Goal: Transaction & Acquisition: Purchase product/service

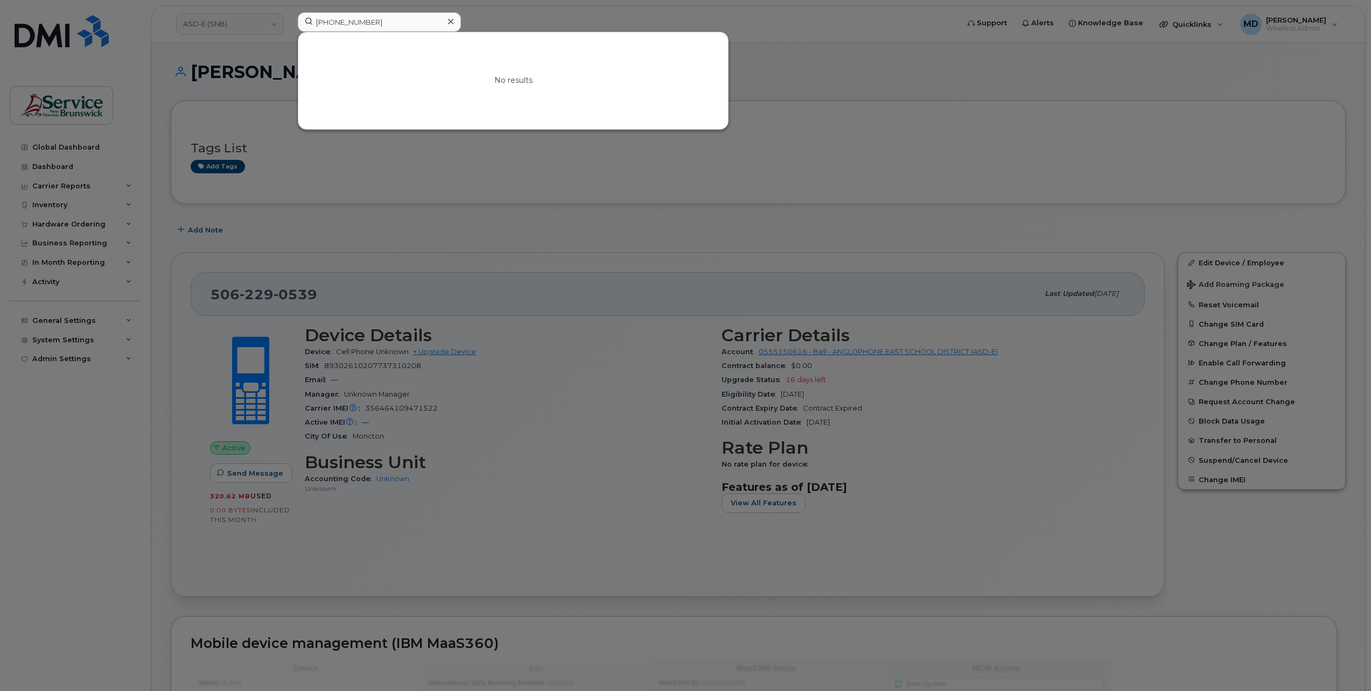
click at [452, 17] on icon at bounding box center [450, 21] width 5 height 9
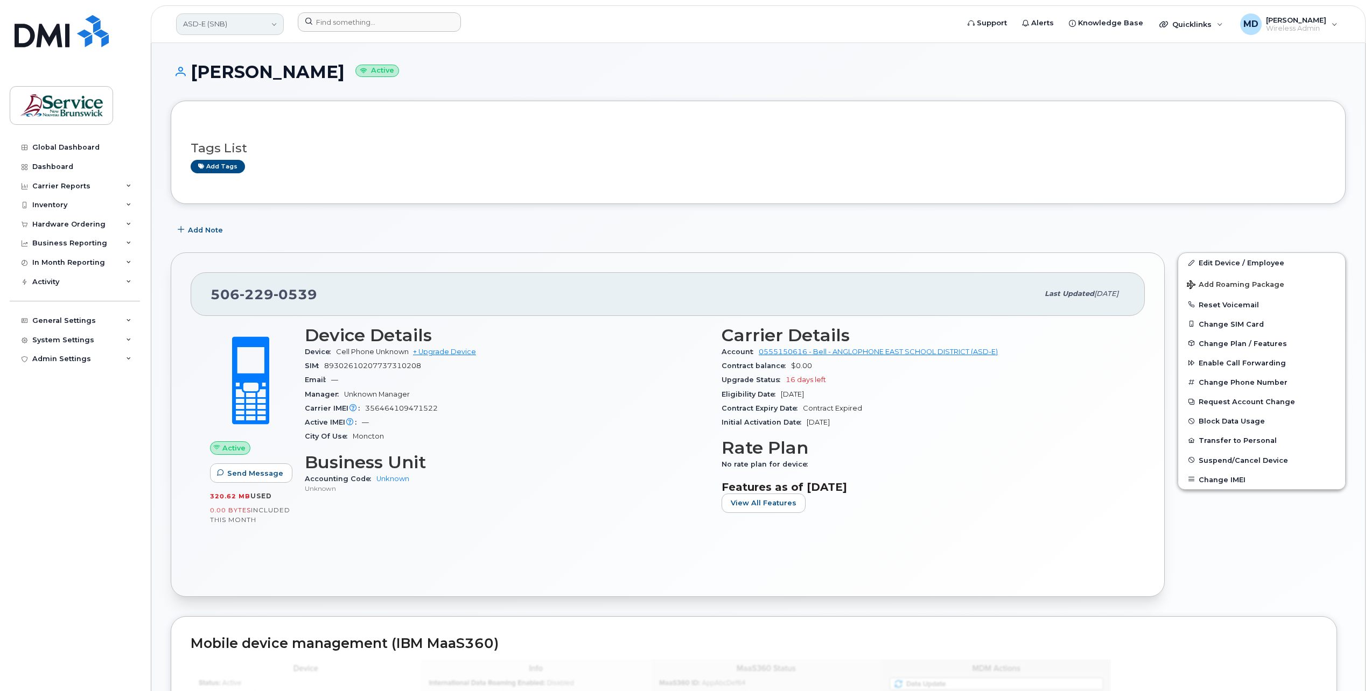
click at [263, 20] on link "ASD-E (SNB)" at bounding box center [230, 24] width 108 height 22
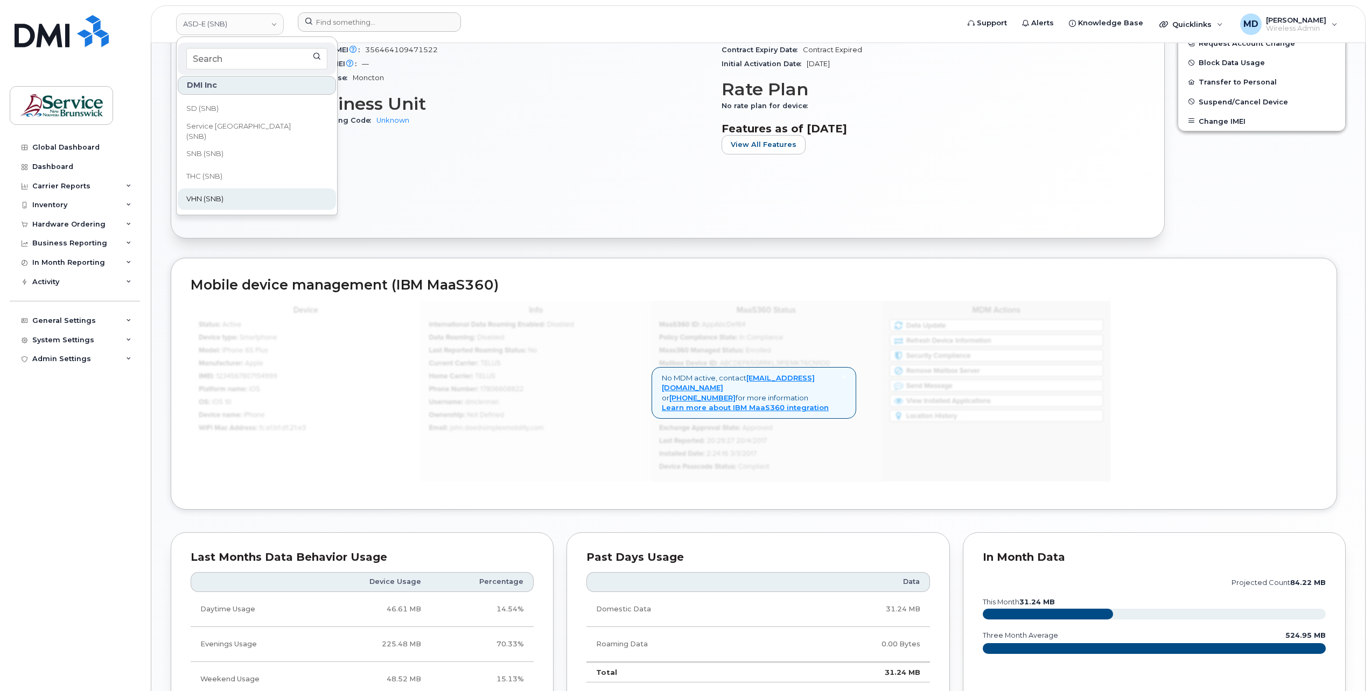
scroll to position [160, 0]
click at [218, 143] on link "DTI (SNB)" at bounding box center [257, 151] width 158 height 22
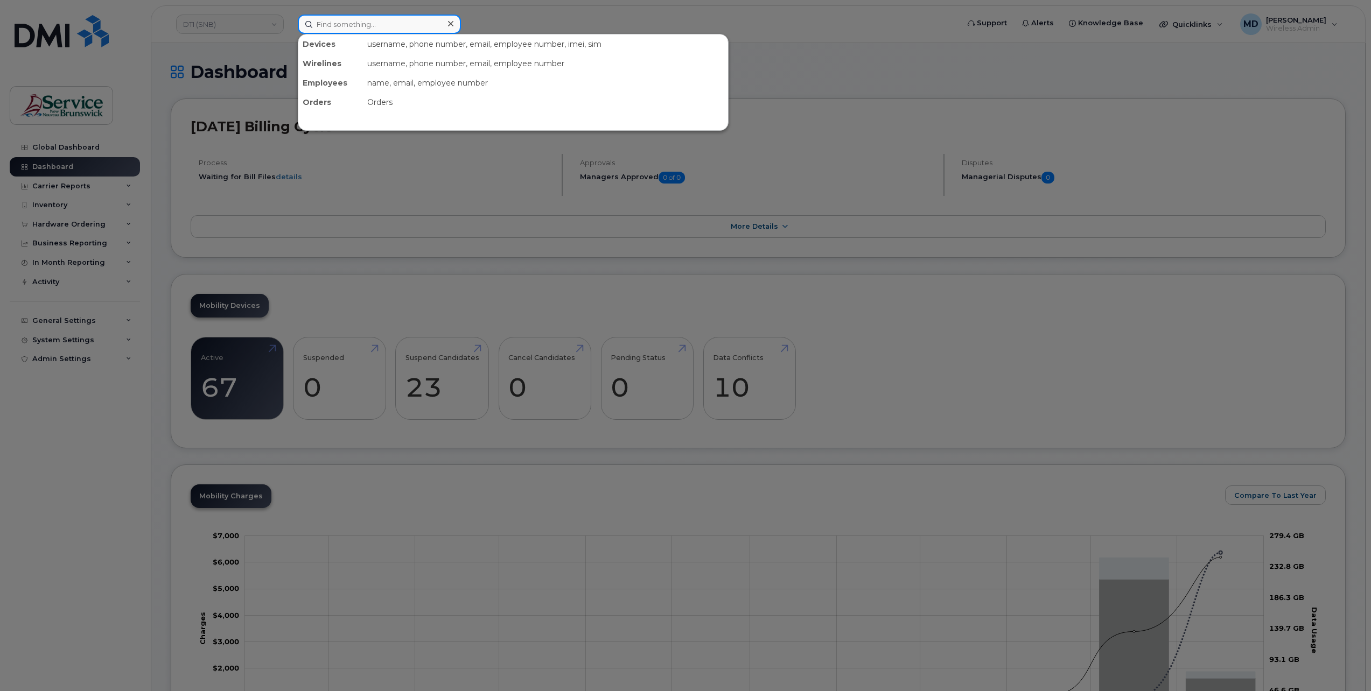
click at [364, 17] on input at bounding box center [379, 24] width 163 height 19
type input "5062301374"
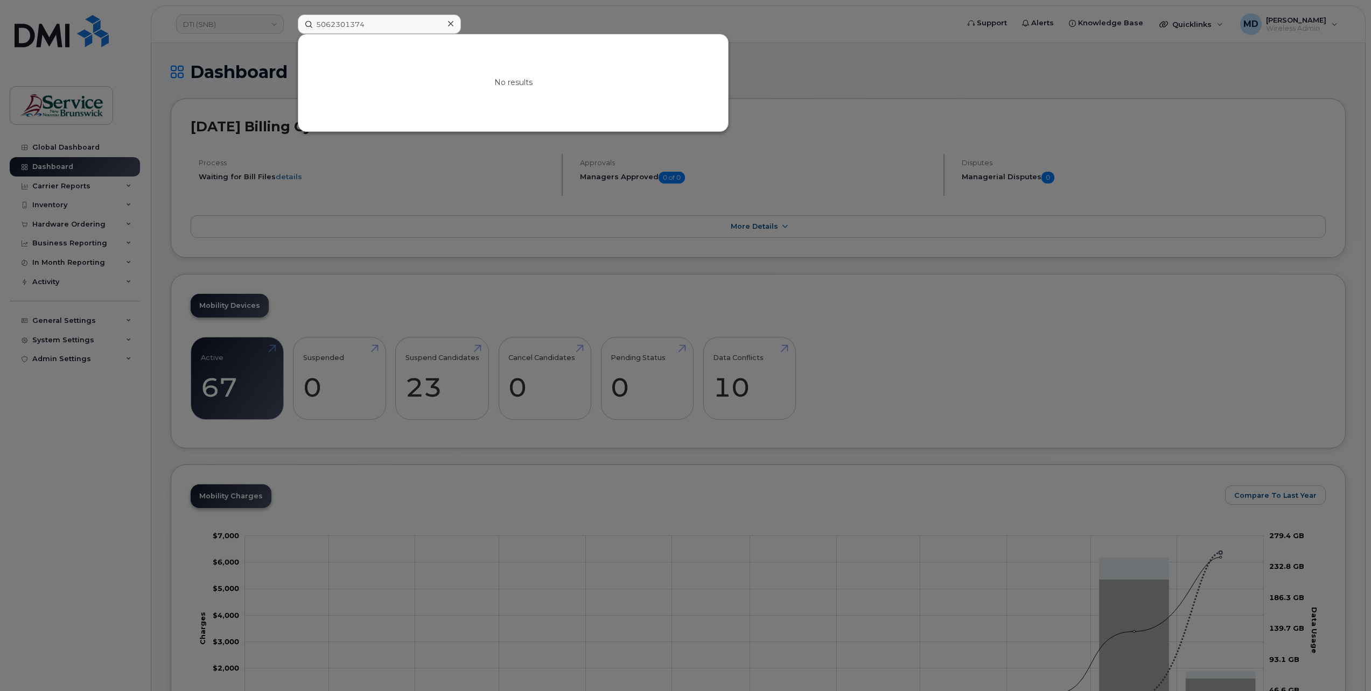
click at [68, 221] on div at bounding box center [685, 345] width 1371 height 691
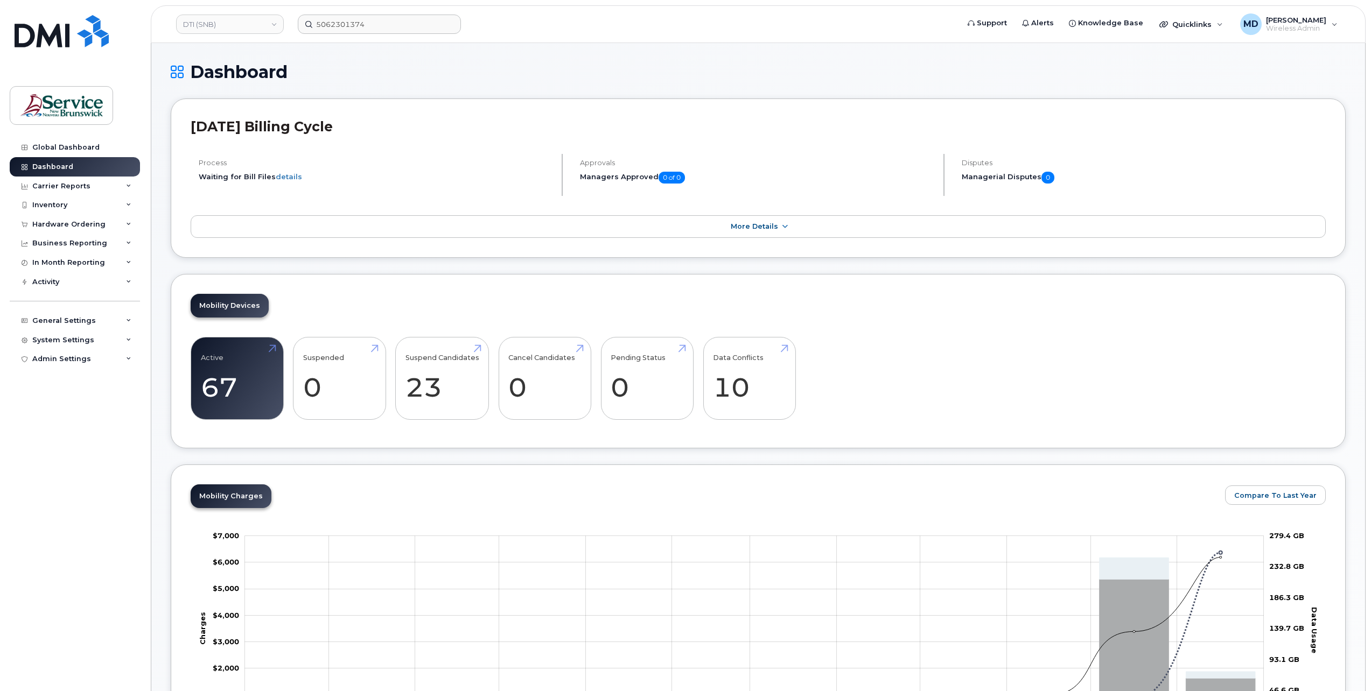
click at [68, 221] on div "Hardware Ordering" at bounding box center [68, 224] width 73 height 9
click at [52, 261] on div "Orders" at bounding box center [50, 265] width 26 height 10
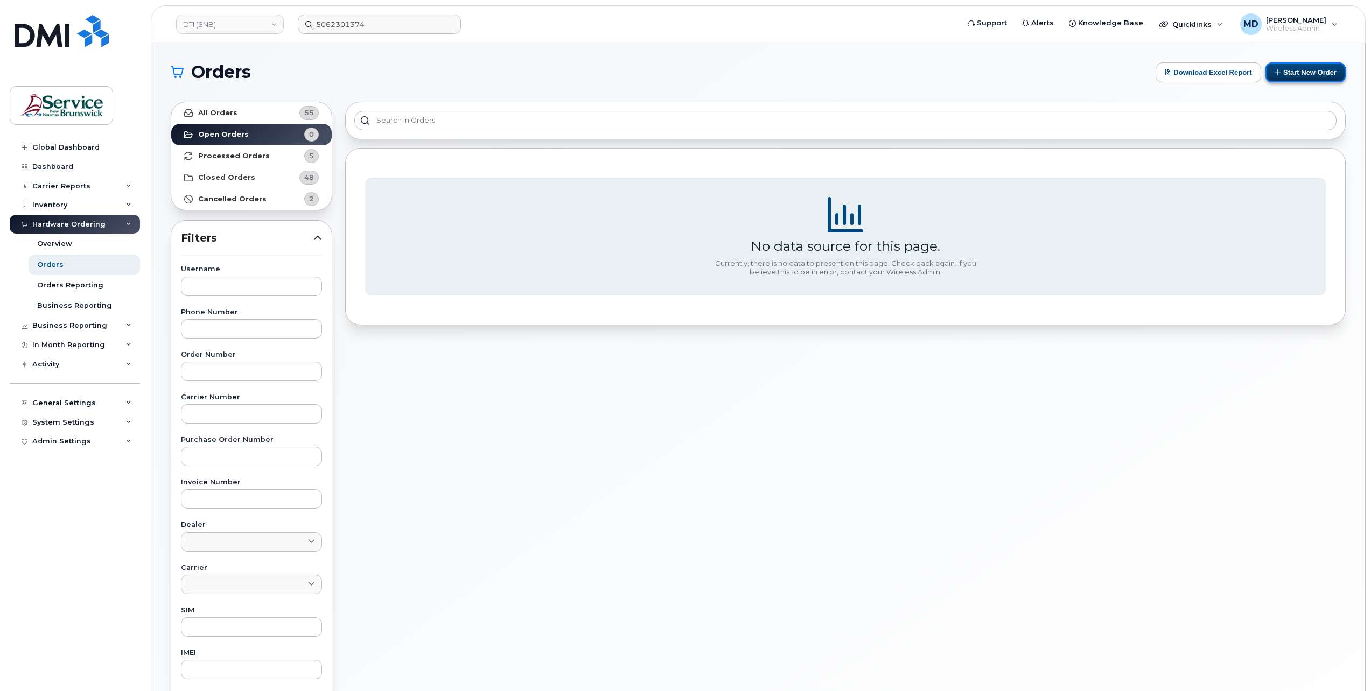
click at [1291, 72] on button "Start New Order" at bounding box center [1306, 72] width 80 height 20
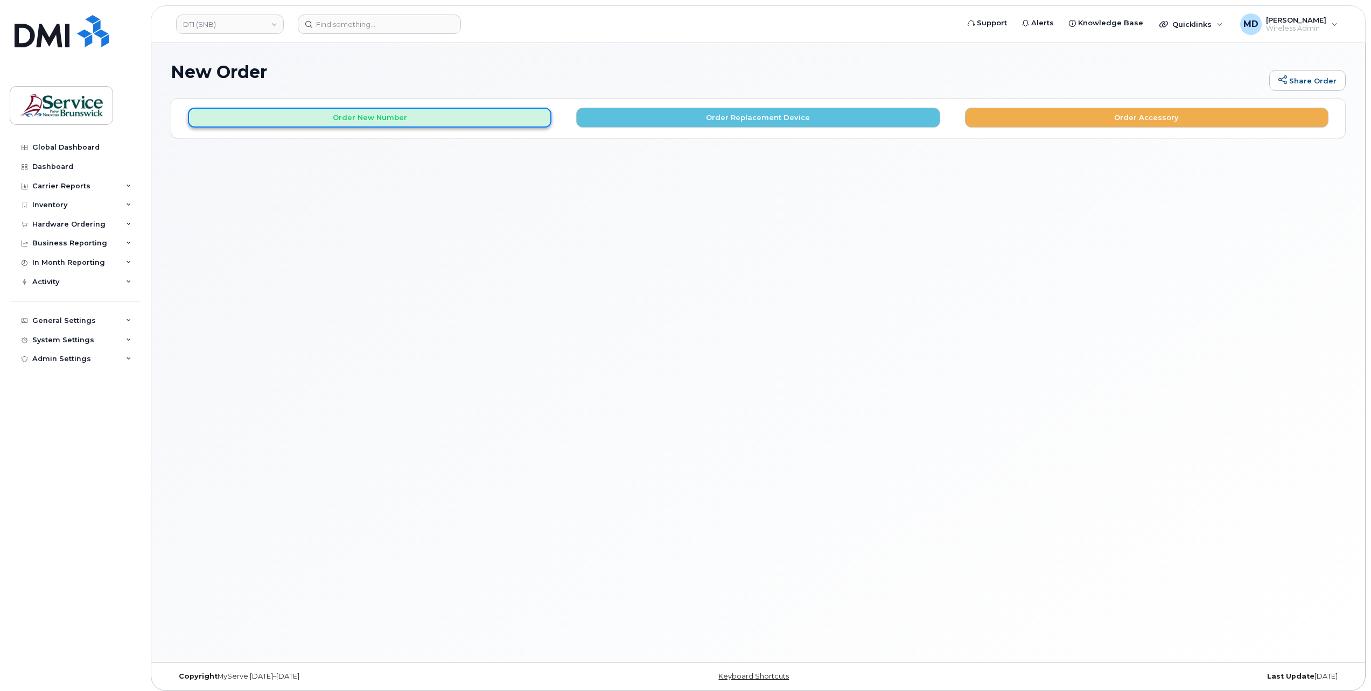
click at [386, 123] on button "Order New Number" at bounding box center [370, 118] width 364 height 20
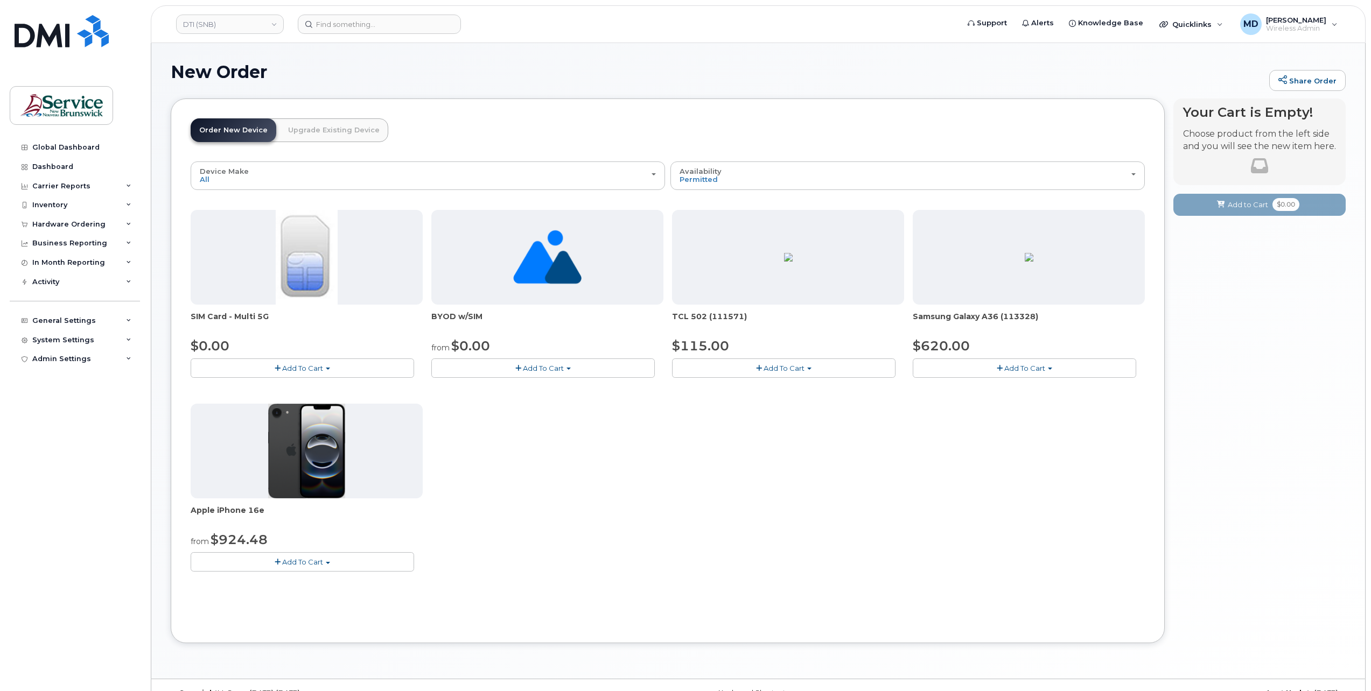
drag, startPoint x: 268, startPoint y: 313, endPoint x: 188, endPoint y: 313, distance: 79.7
click at [188, 313] on div "Order New Device Upgrade Existing Device Order new device and new line Order ne…" at bounding box center [668, 371] width 994 height 545
copy span "SIM Card - Multi 5G"
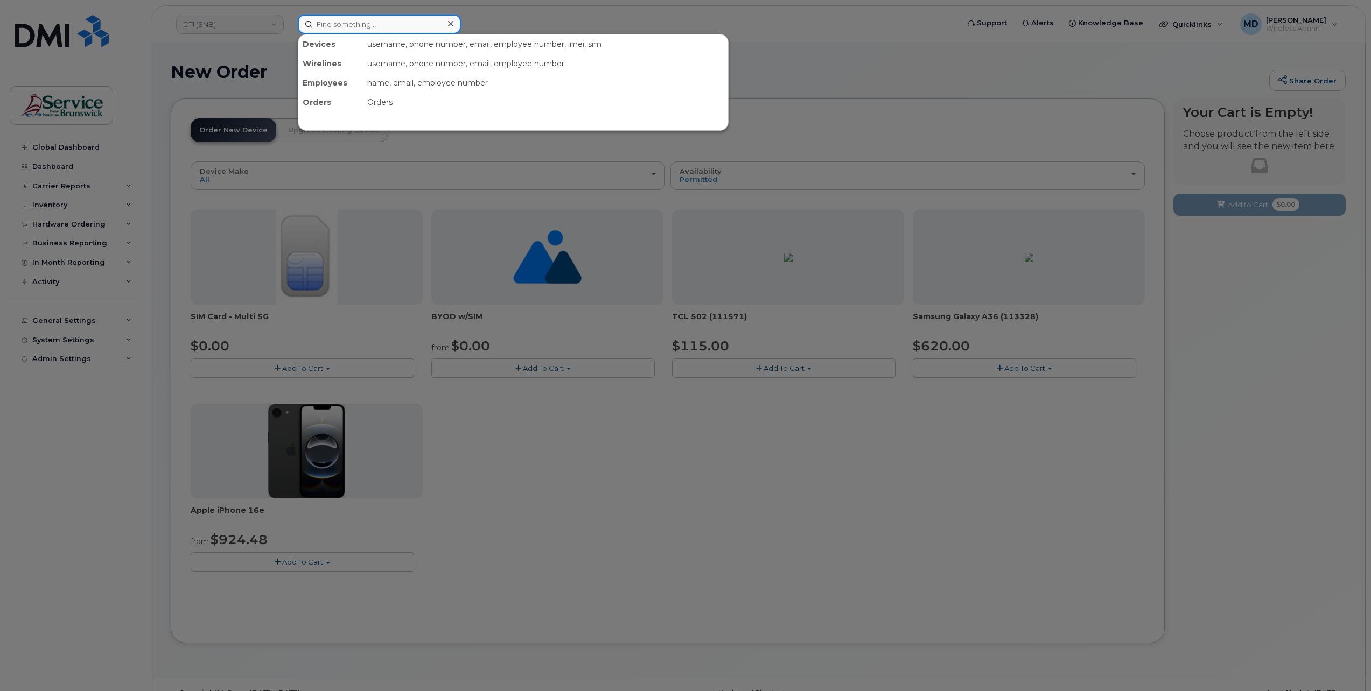
click at [345, 26] on input at bounding box center [379, 24] width 163 height 19
type input "50626013"
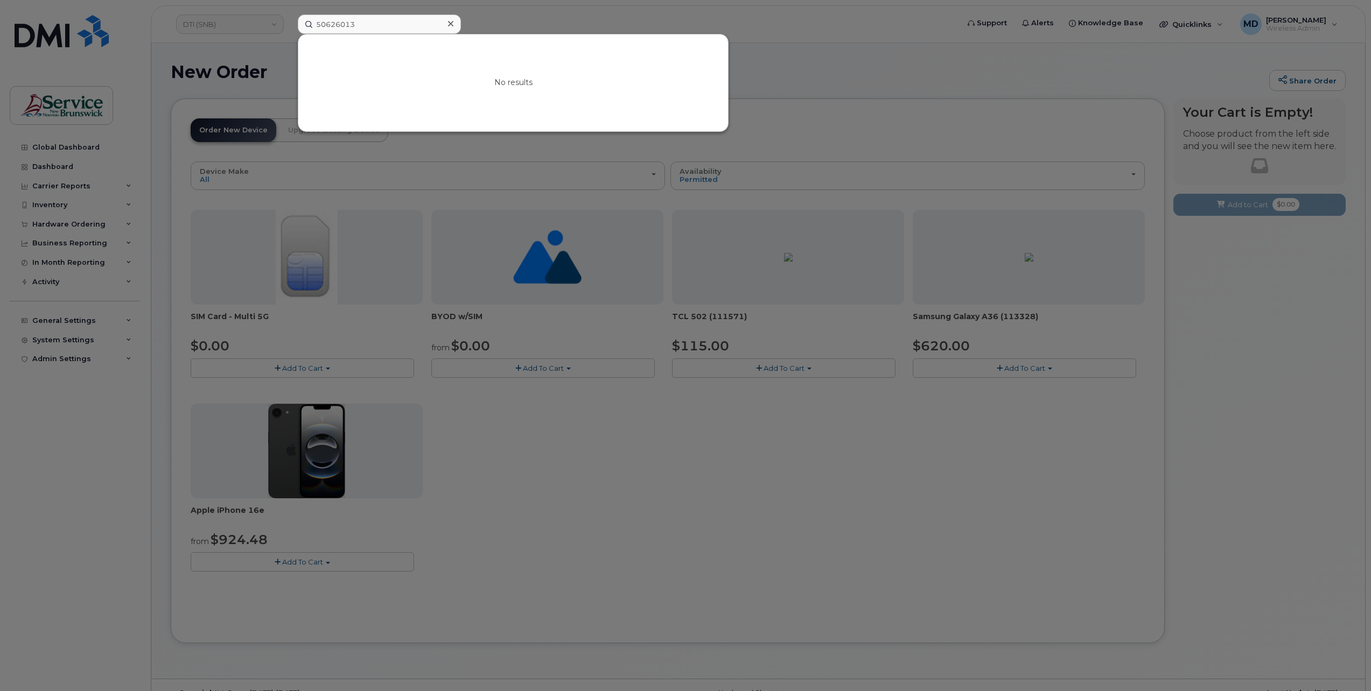
drag, startPoint x: 967, startPoint y: 90, endPoint x: 970, endPoint y: 95, distance: 6.6
click at [451, 19] on div at bounding box center [451, 24] width 16 height 16
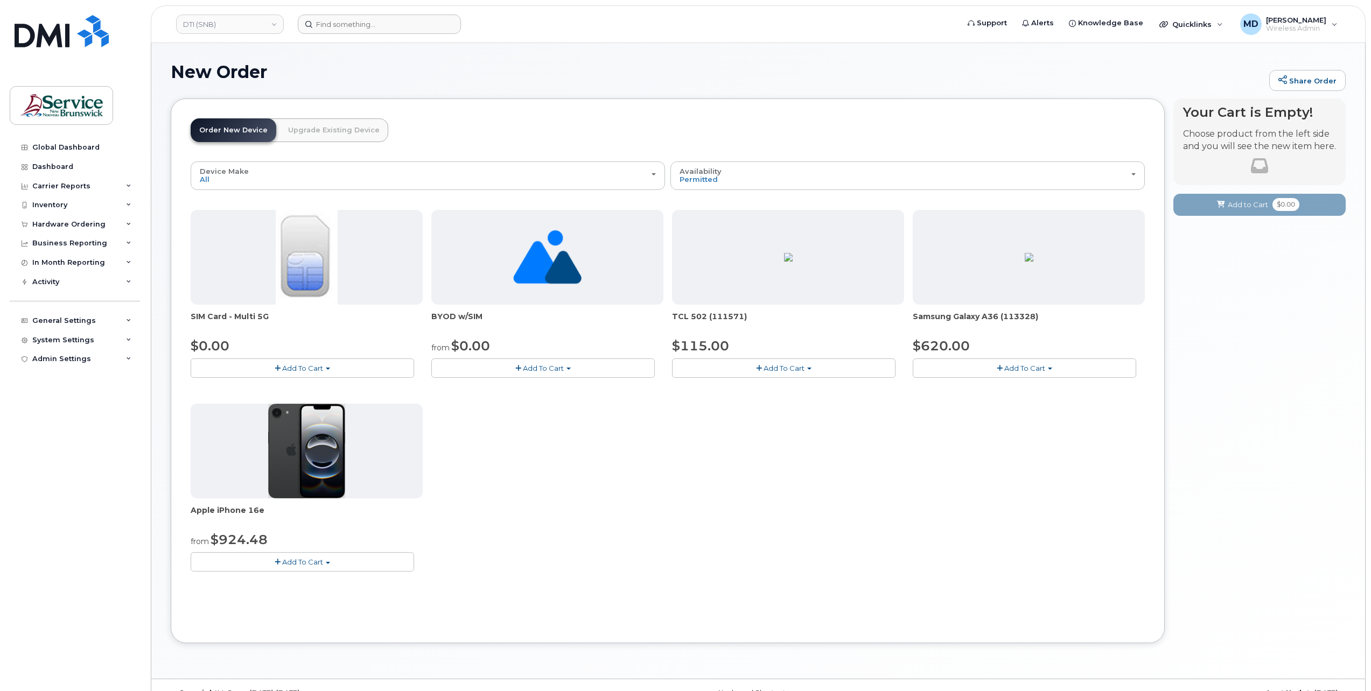
drag, startPoint x: 277, startPoint y: 317, endPoint x: 189, endPoint y: 321, distance: 88.4
click at [189, 321] on div "Order New Device Upgrade Existing Device Order new device and new line Order ne…" at bounding box center [668, 371] width 994 height 545
copy span "SIM Card - Multi 5G"
click at [157, 269] on div "New Order Share Order × Share This Order If you want to allow others to create …" at bounding box center [758, 361] width 1214 height 636
